Goal: Information Seeking & Learning: Learn about a topic

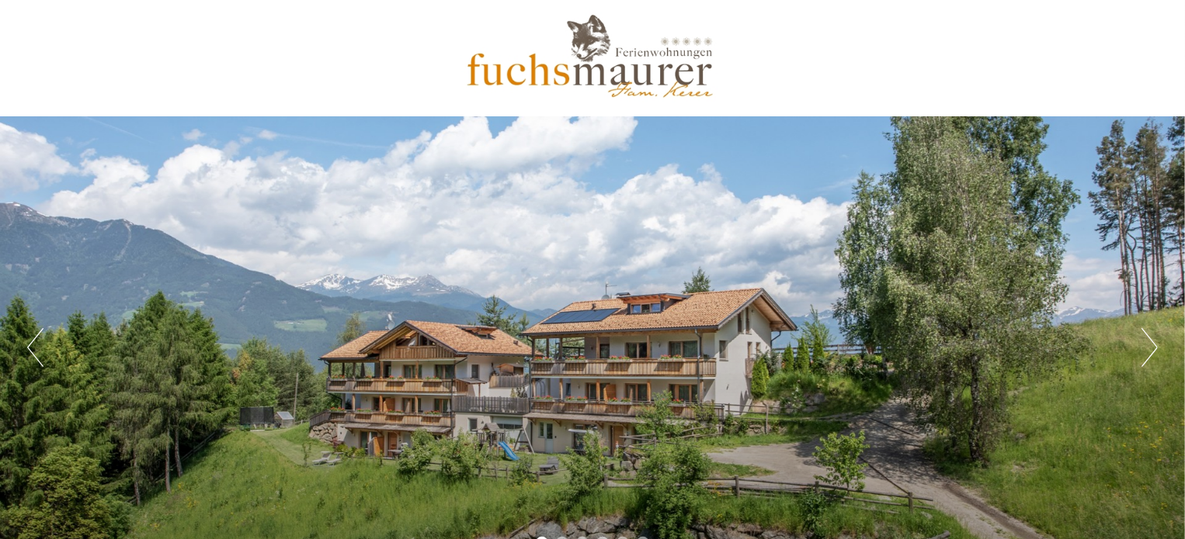
drag, startPoint x: 1187, startPoint y: 12, endPoint x: 1178, endPoint y: 59, distance: 48.3
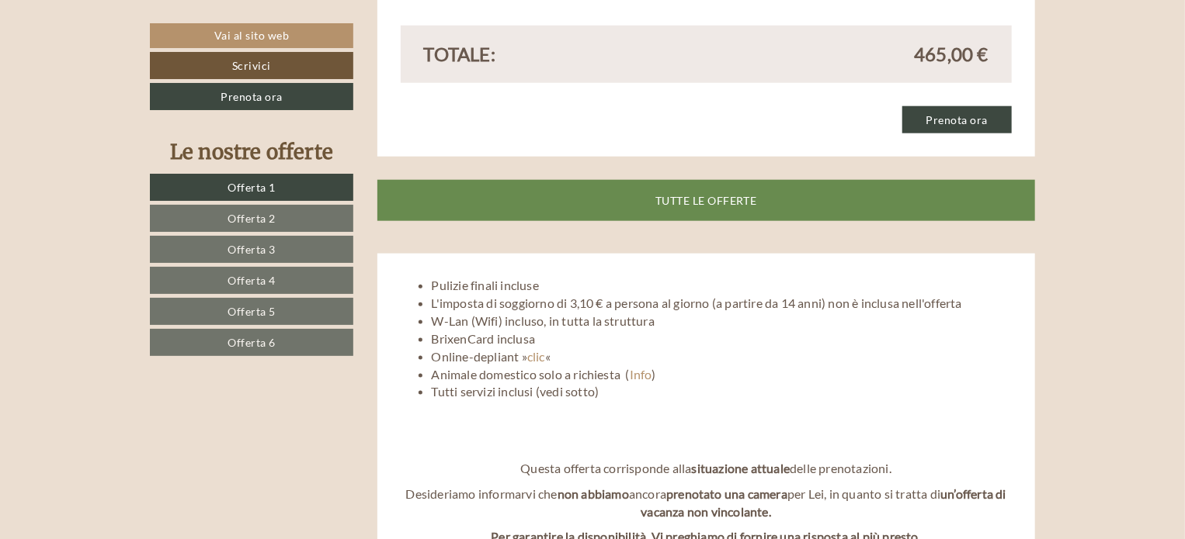
scroll to position [3765, 0]
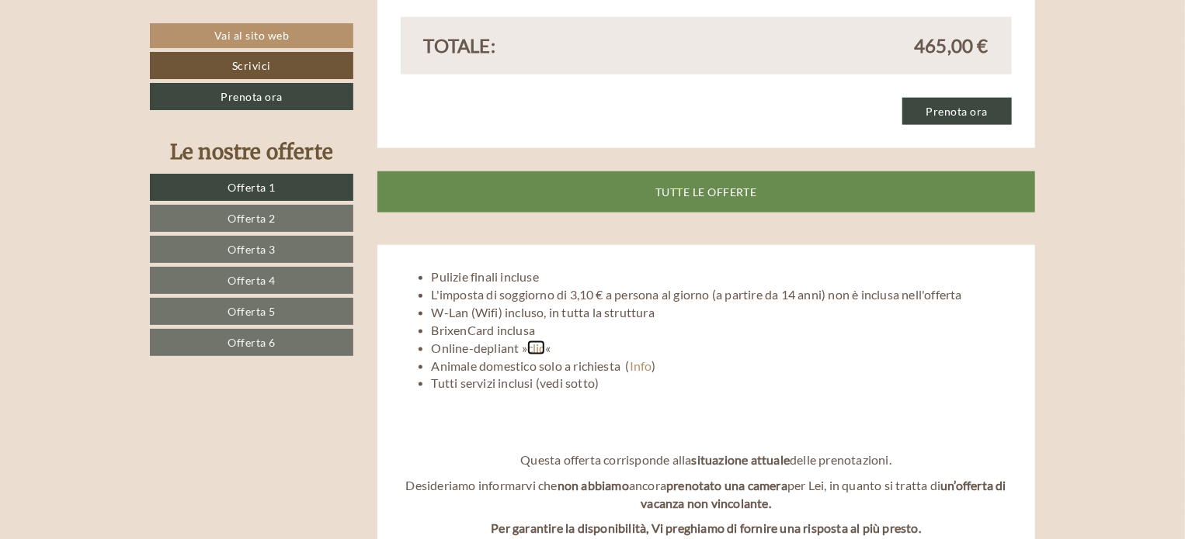
click at [534, 341] on link "clic" at bounding box center [536, 348] width 18 height 15
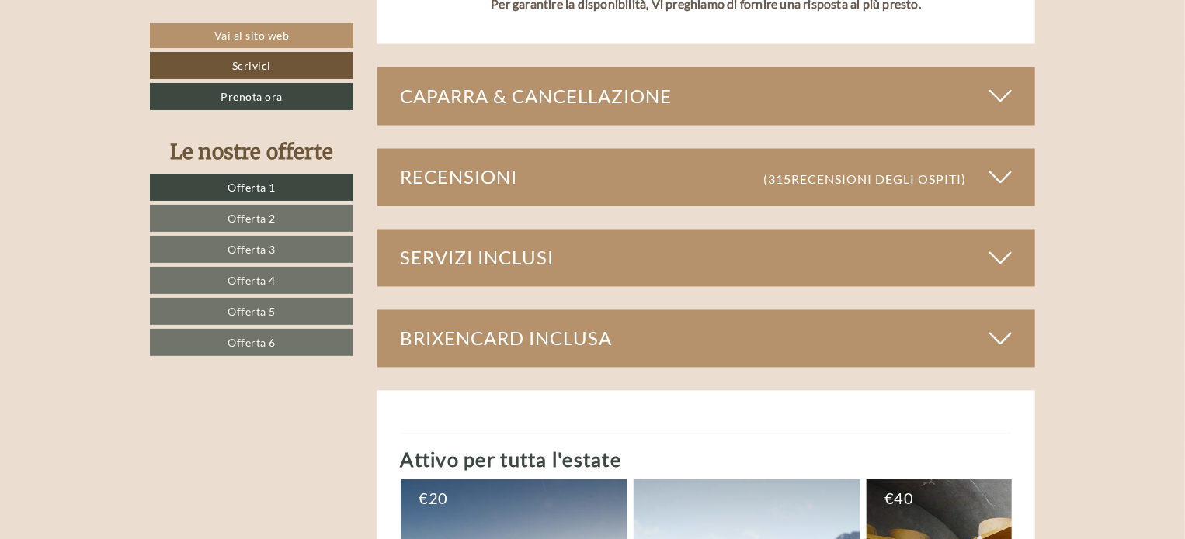
scroll to position [4313, 0]
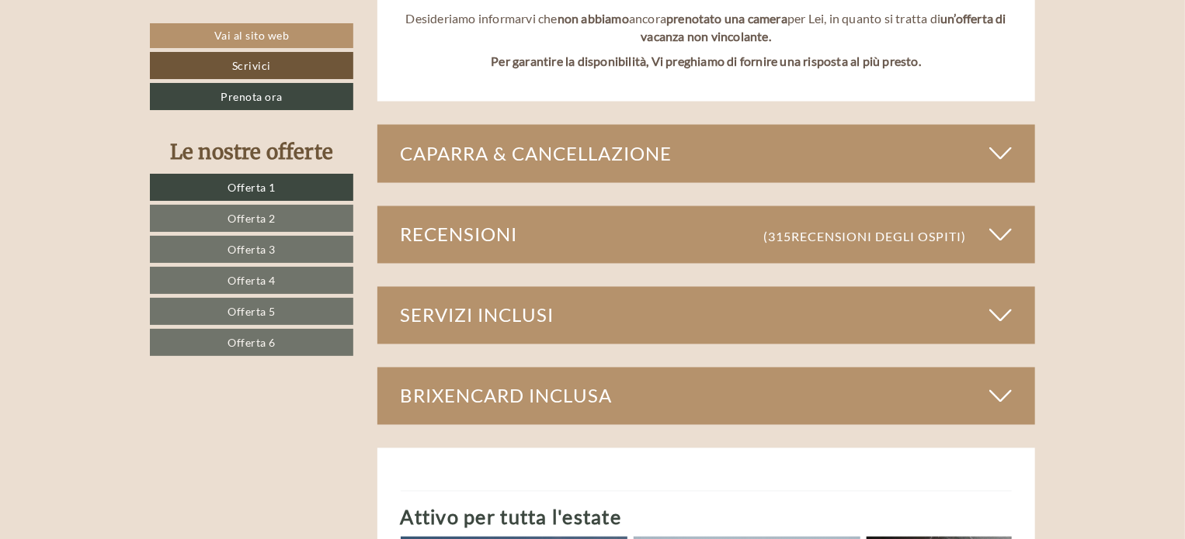
click at [530, 287] on div "Servizi inclusi" at bounding box center [706, 315] width 658 height 57
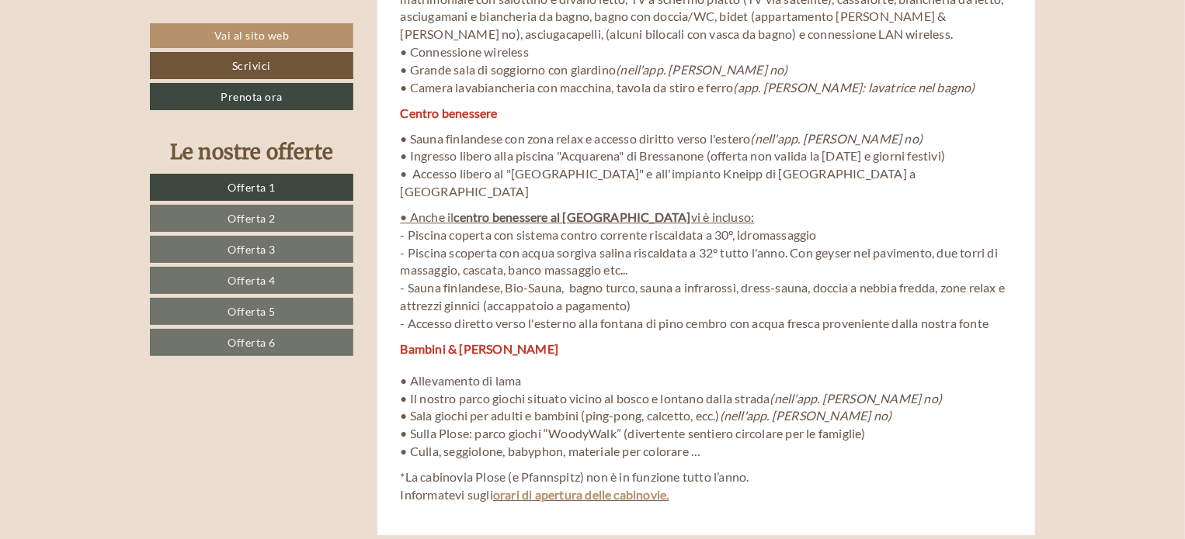
scroll to position [5265, 0]
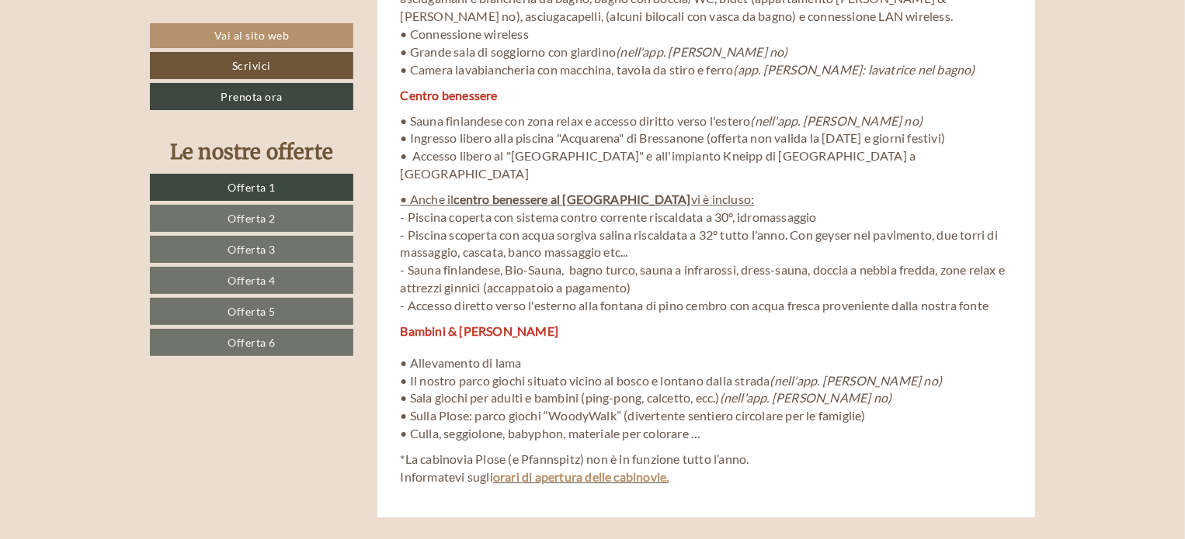
click at [625, 192] on strong "centro benessere al [GEOGRAPHIC_DATA]" at bounding box center [572, 199] width 237 height 15
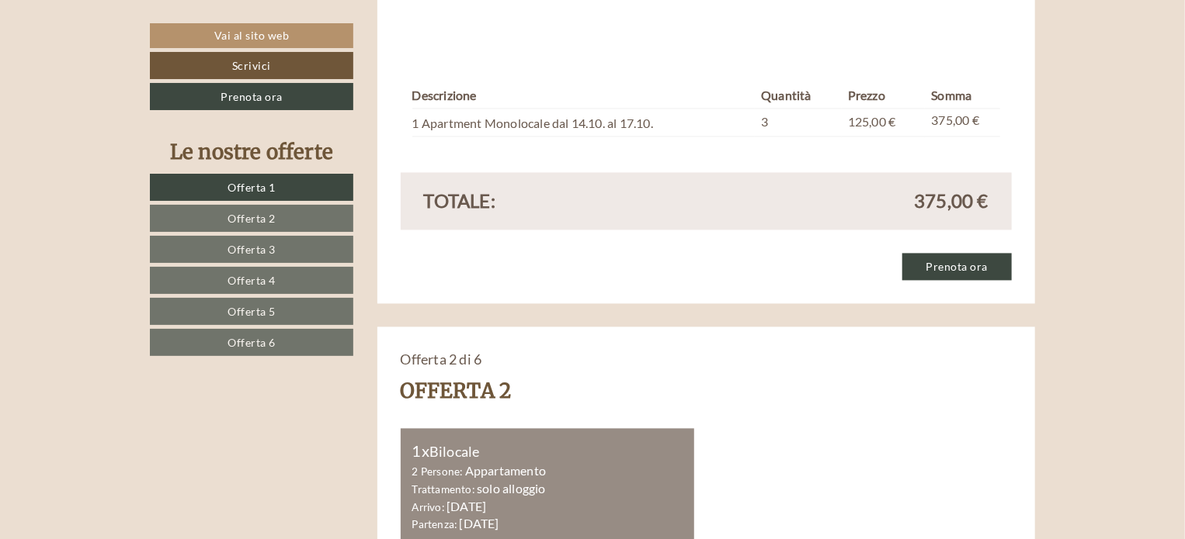
scroll to position [1425, 0]
